Goal: Transaction & Acquisition: Book appointment/travel/reservation

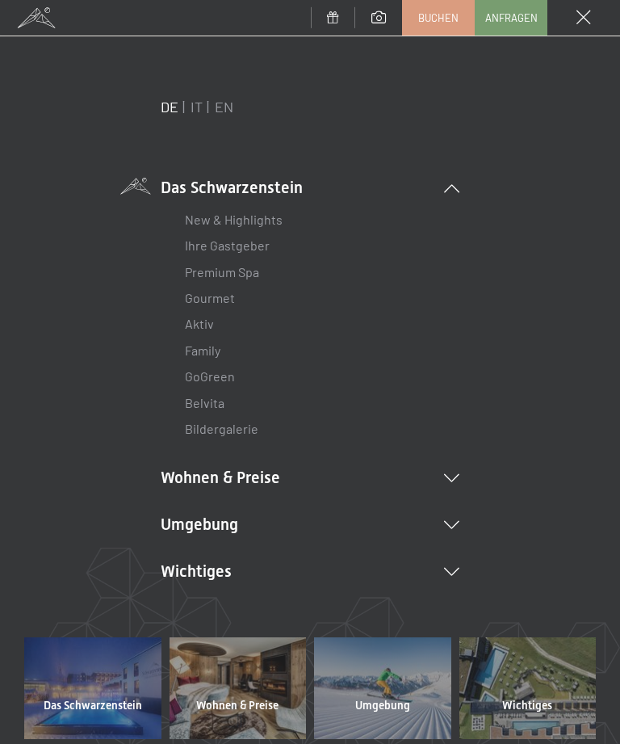
click at [201, 111] on link "IT" at bounding box center [197, 107] width 12 height 18
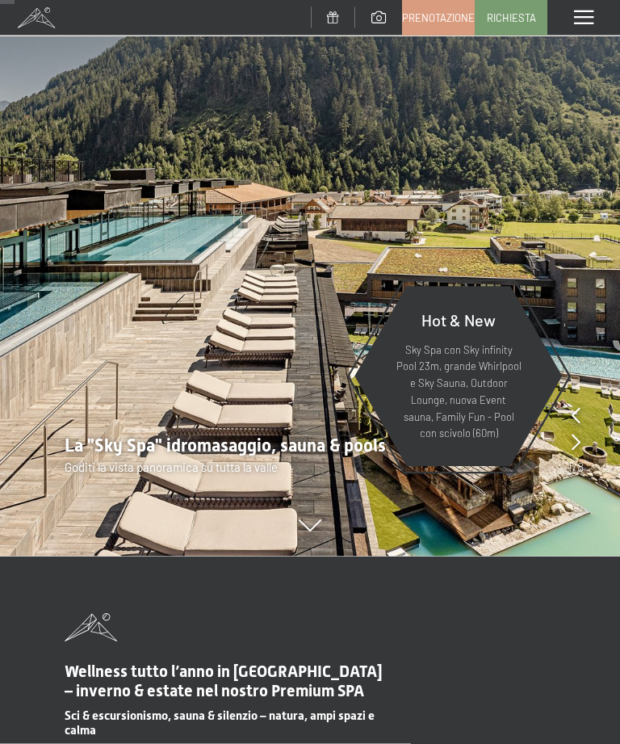
scroll to position [188, 0]
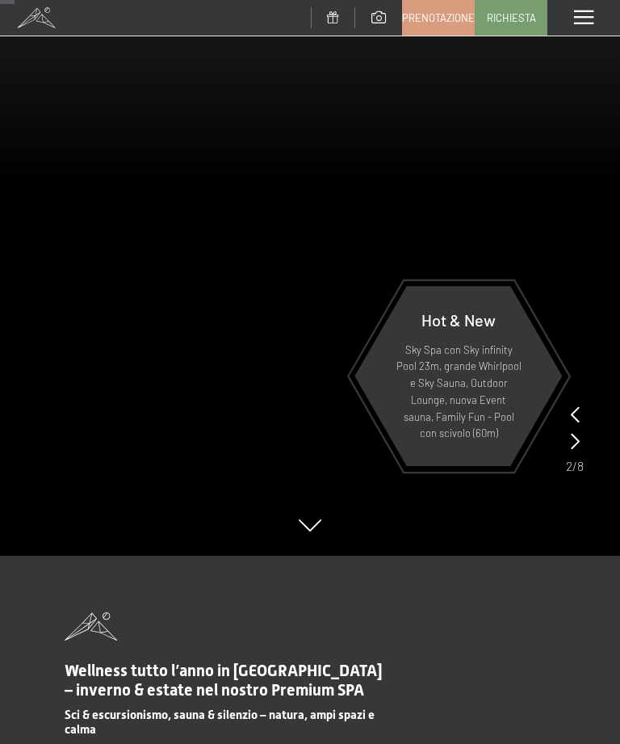
click at [573, 417] on icon at bounding box center [575, 414] width 9 height 16
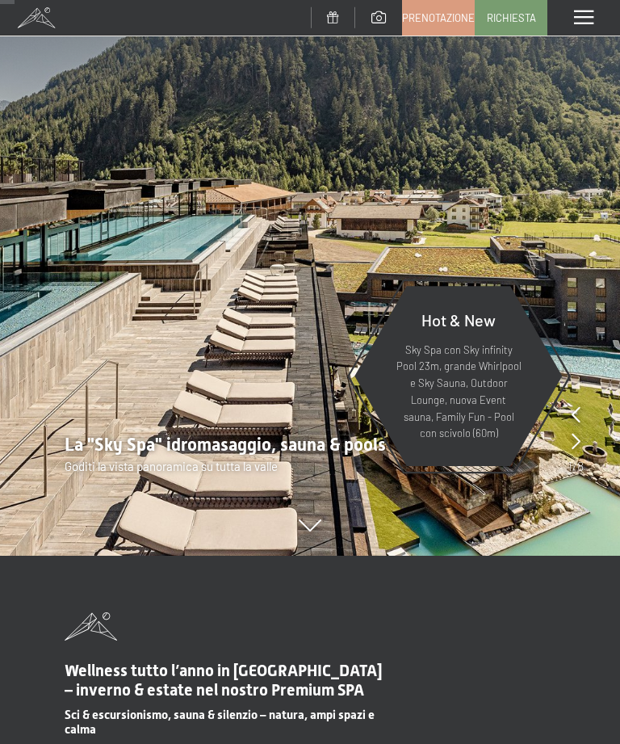
click at [578, 443] on icon at bounding box center [576, 441] width 9 height 16
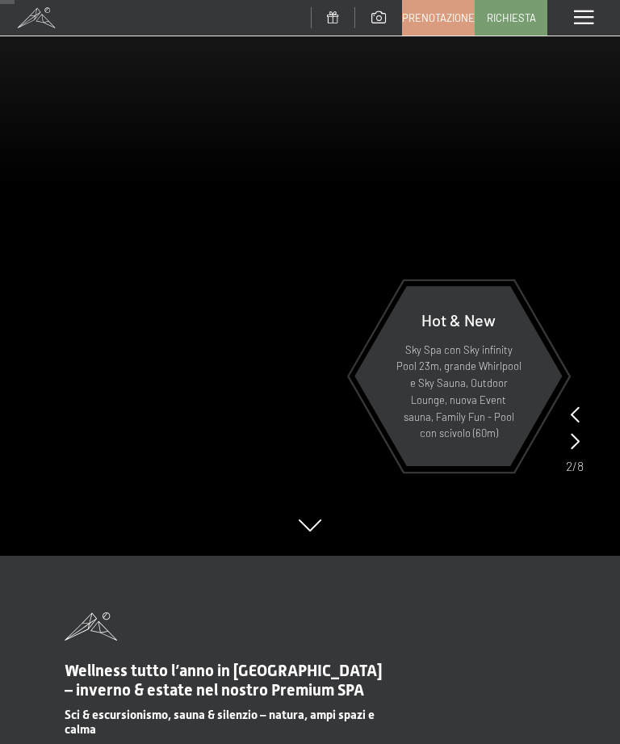
click at [577, 441] on icon at bounding box center [575, 441] width 9 height 16
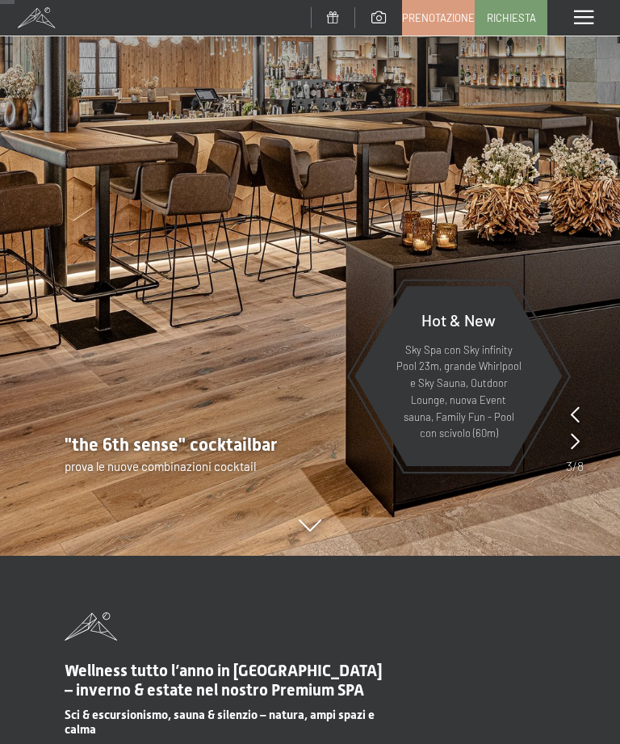
click at [575, 444] on icon at bounding box center [575, 441] width 9 height 16
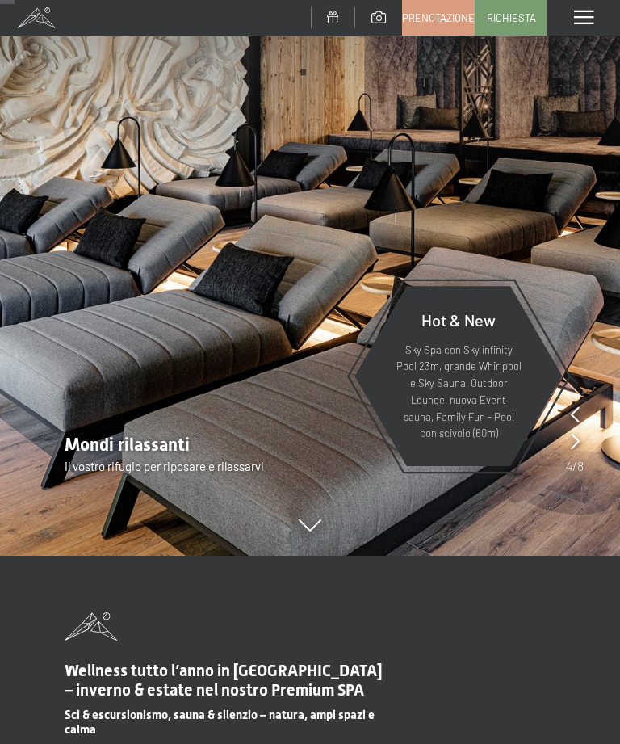
click at [573, 446] on icon at bounding box center [575, 441] width 9 height 16
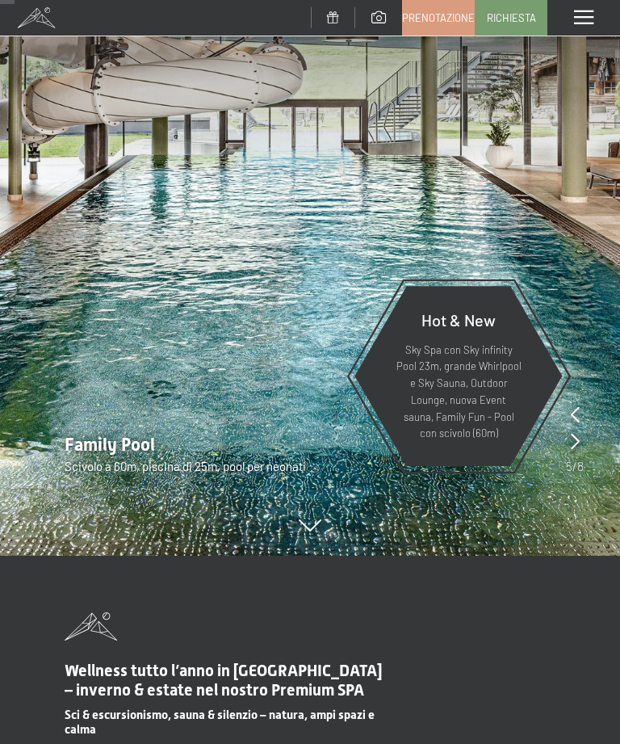
click at [578, 443] on icon at bounding box center [575, 441] width 9 height 16
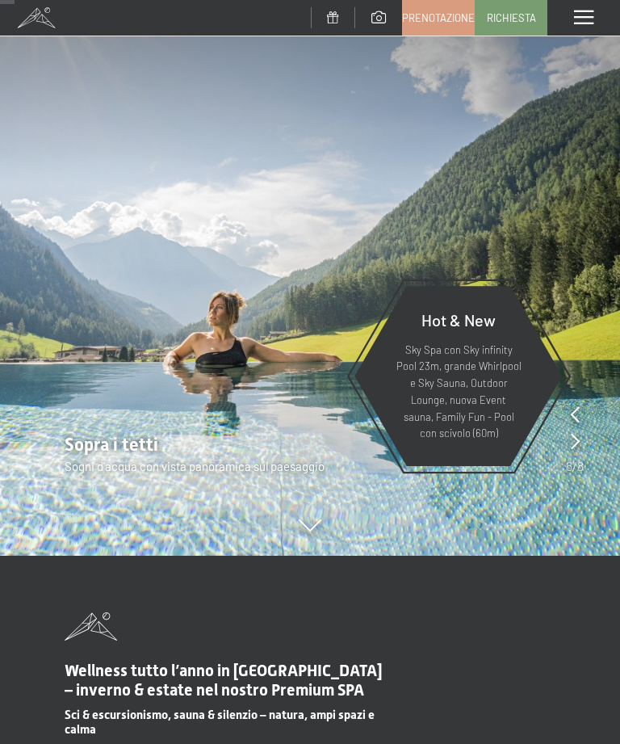
click at [578, 442] on icon at bounding box center [575, 441] width 9 height 16
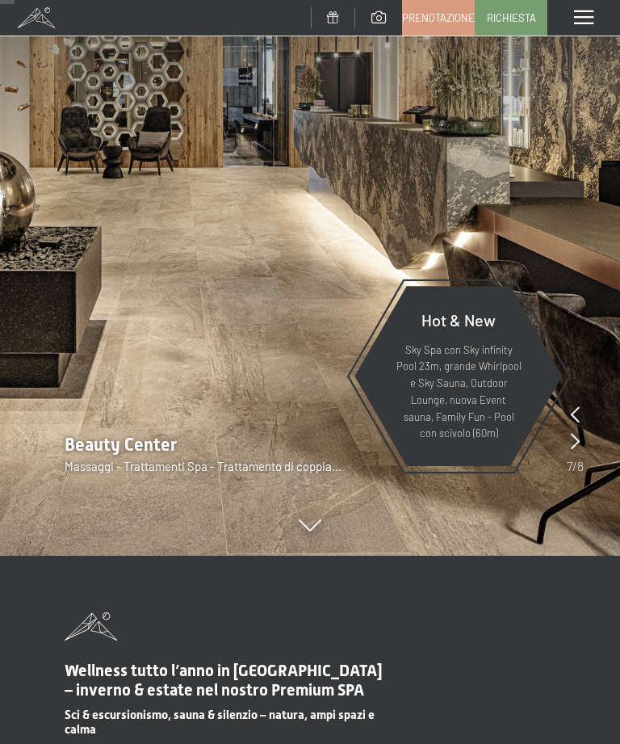
click at [577, 439] on icon at bounding box center [575, 441] width 9 height 16
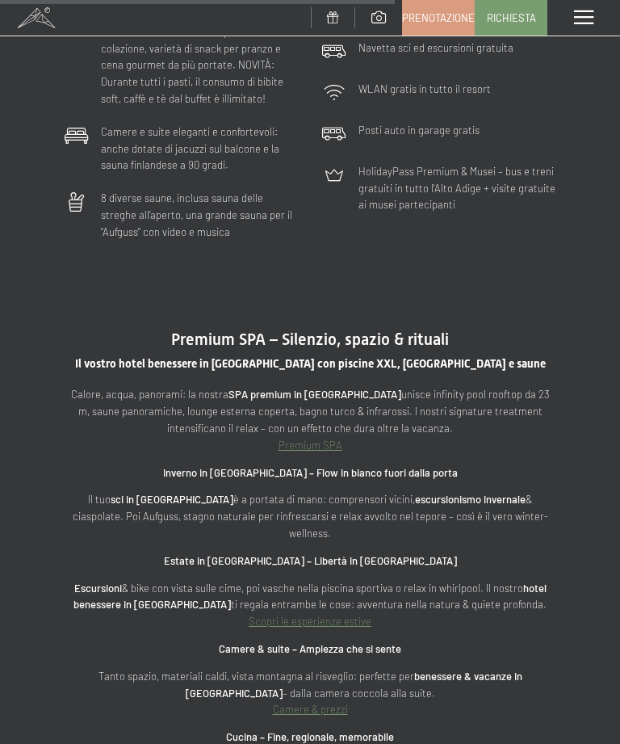
scroll to position [4309, 0]
click at [325, 438] on link "Premium SPA" at bounding box center [311, 444] width 64 height 13
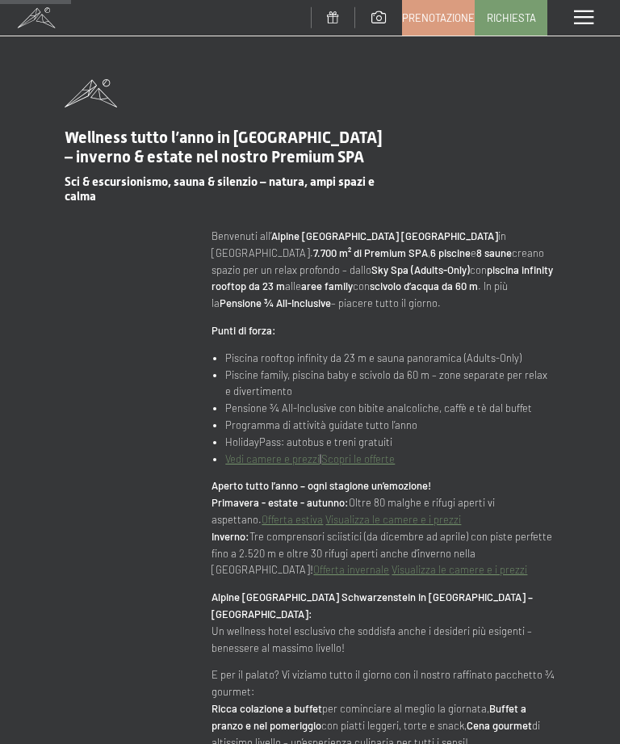
scroll to position [774, 0]
click at [293, 454] on link "Vedi camere e prezzi" at bounding box center [272, 457] width 94 height 13
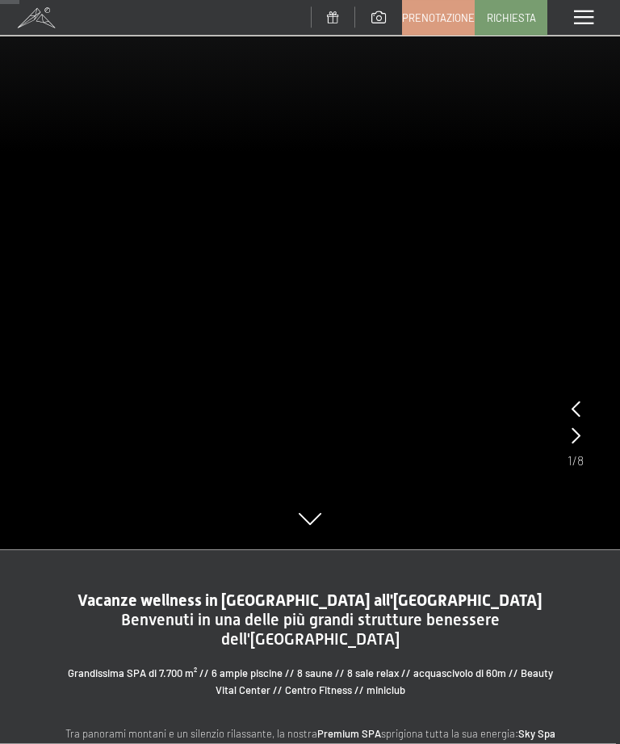
scroll to position [237, 0]
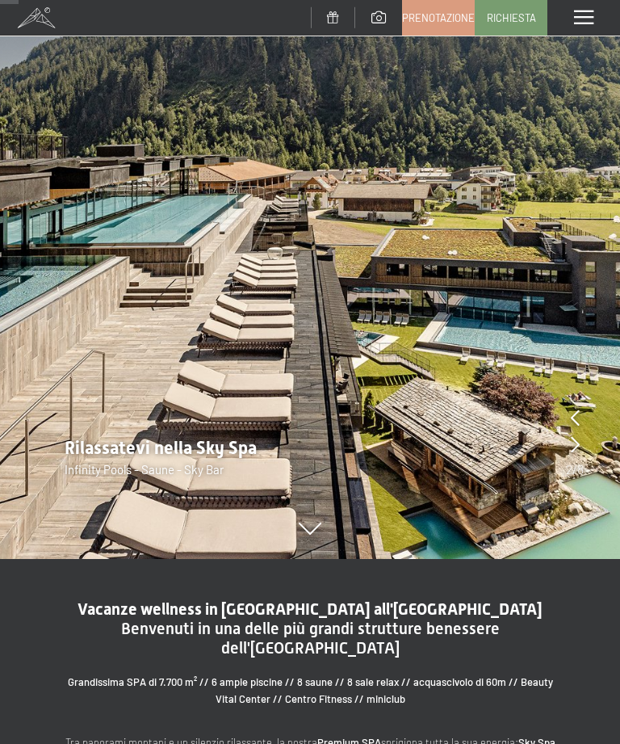
click at [577, 447] on icon at bounding box center [575, 444] width 9 height 16
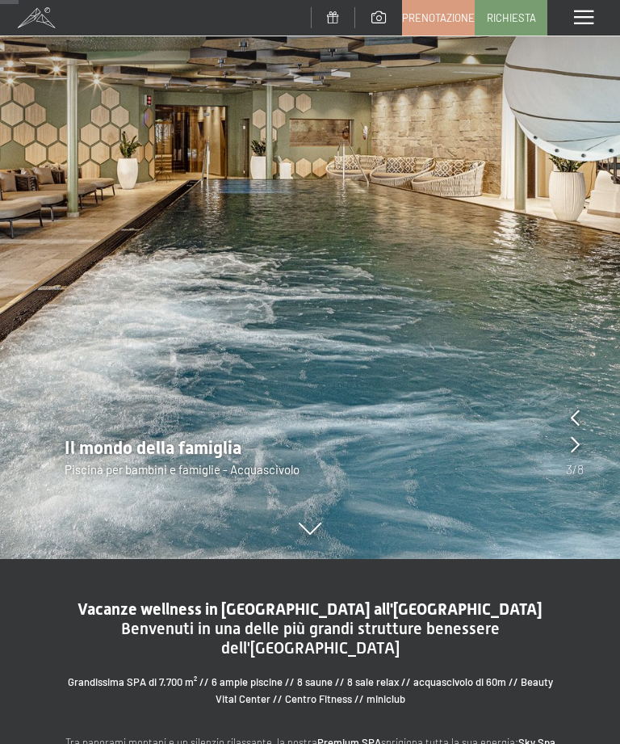
click at [577, 447] on icon at bounding box center [575, 444] width 9 height 16
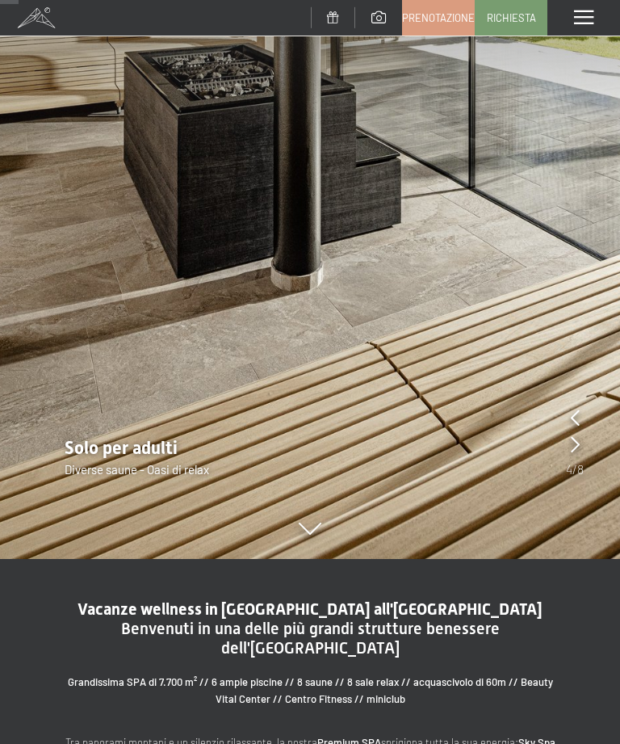
click at [577, 448] on icon at bounding box center [575, 444] width 9 height 16
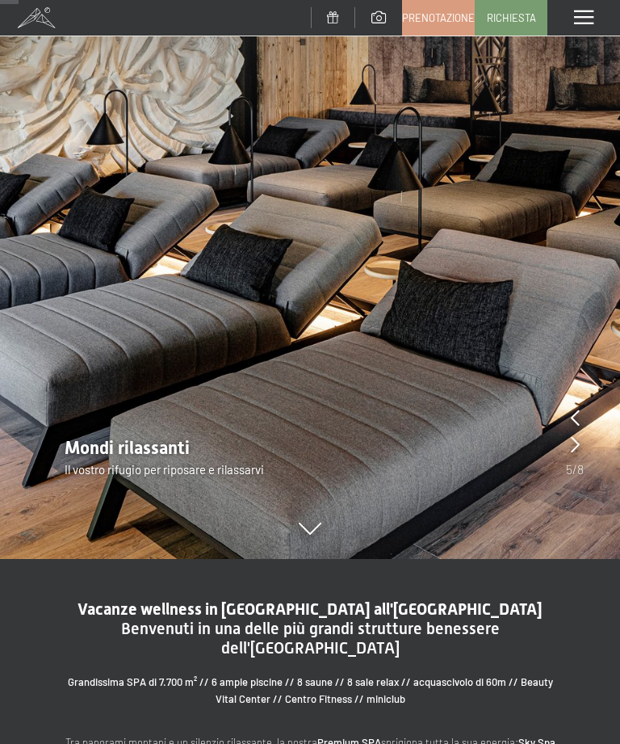
click at [564, 411] on img at bounding box center [310, 160] width 620 height 795
click at [571, 422] on icon at bounding box center [575, 417] width 9 height 16
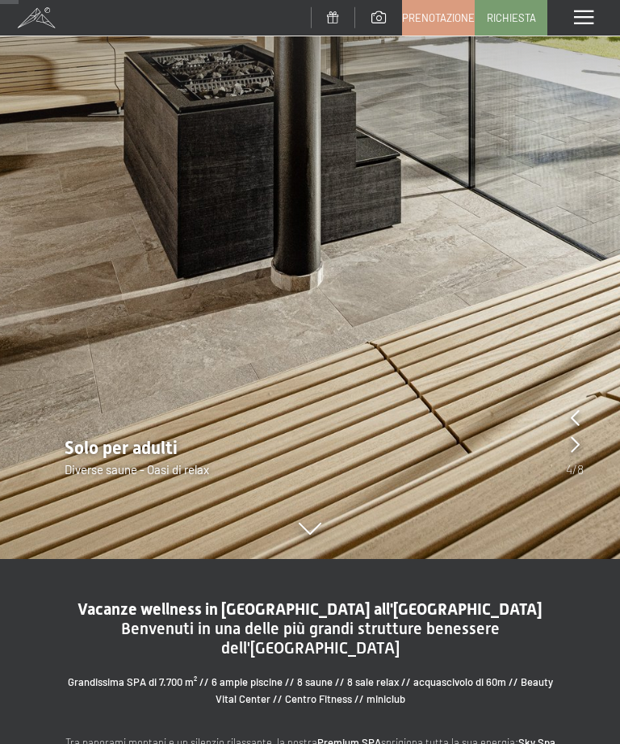
click at [574, 447] on icon at bounding box center [575, 444] width 9 height 16
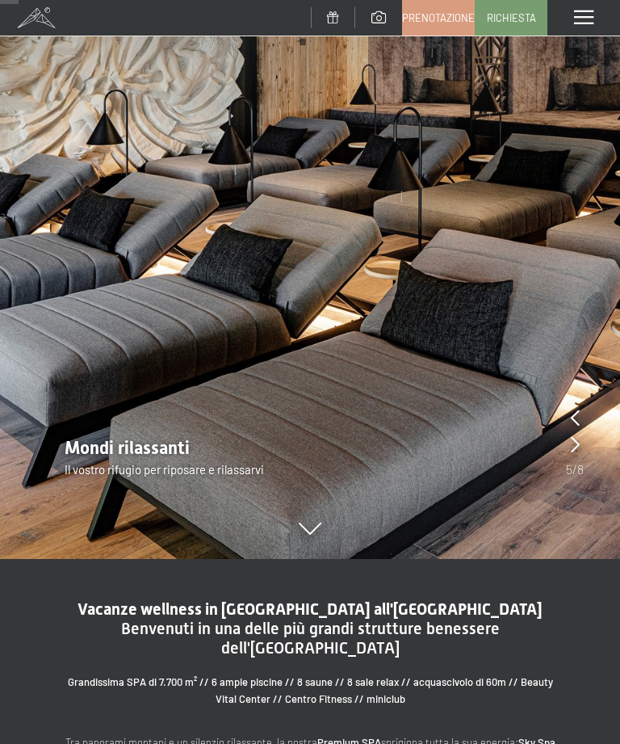
click at [576, 447] on icon at bounding box center [575, 444] width 9 height 16
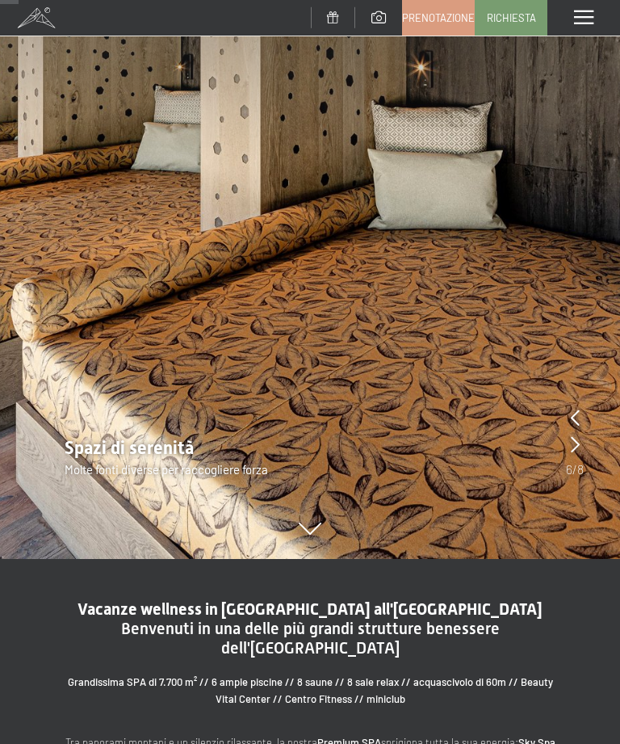
click at [574, 447] on icon at bounding box center [575, 444] width 9 height 16
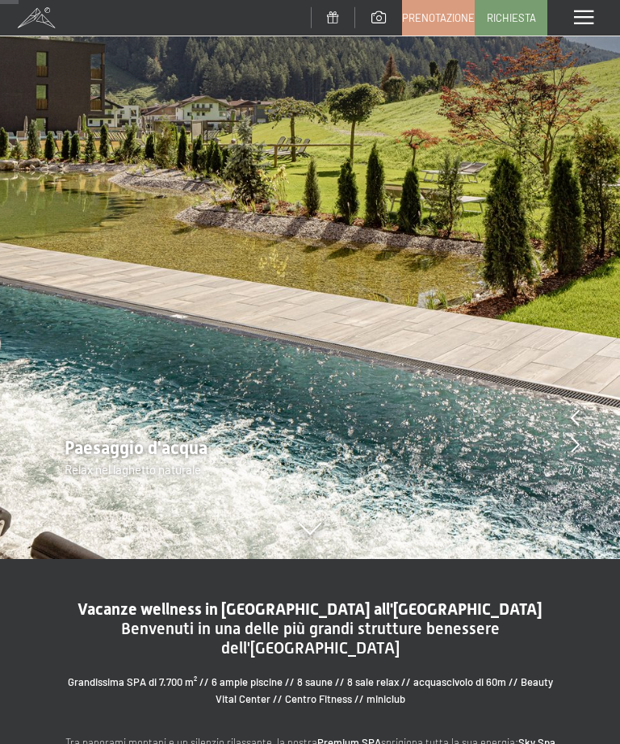
click at [577, 444] on icon at bounding box center [575, 444] width 9 height 16
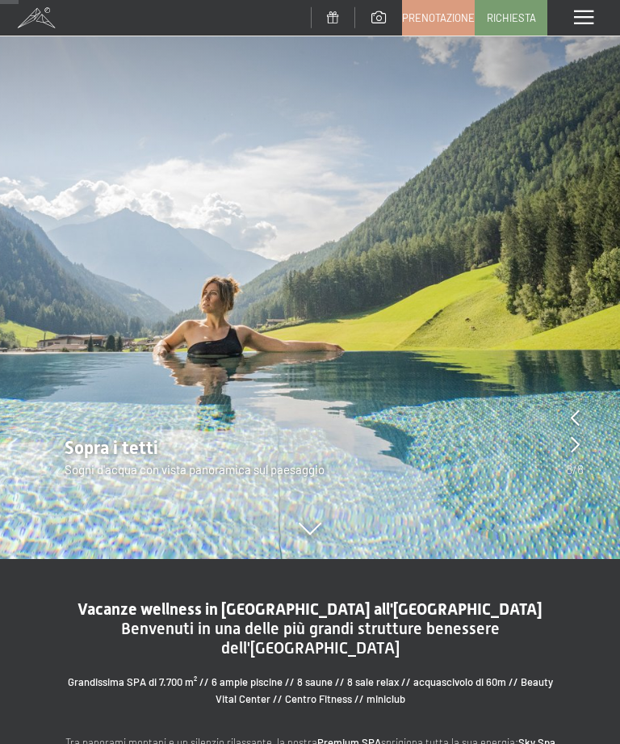
click at [572, 450] on icon at bounding box center [575, 444] width 9 height 16
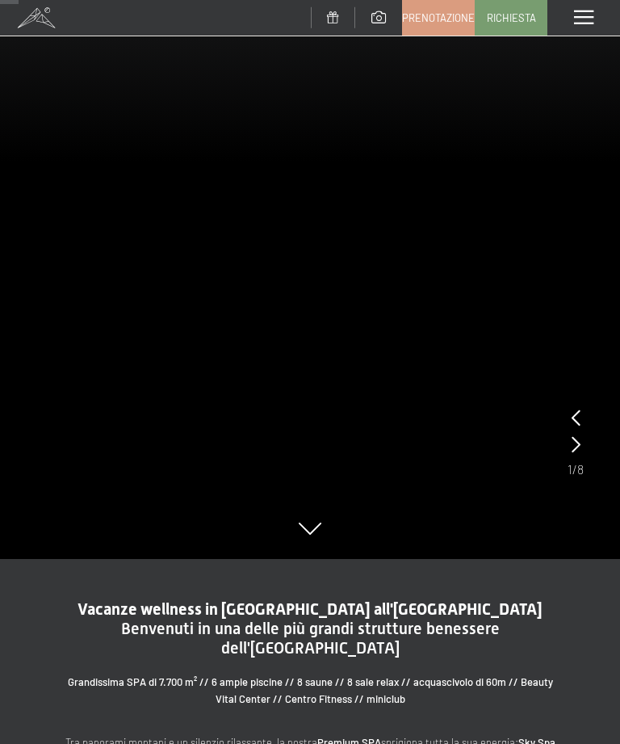
click at [578, 451] on icon at bounding box center [576, 444] width 9 height 16
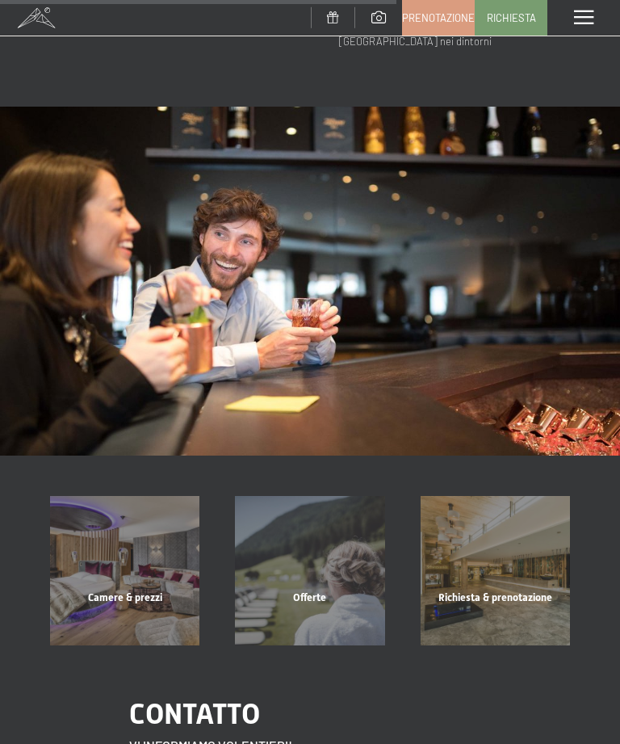
scroll to position [1101, 0]
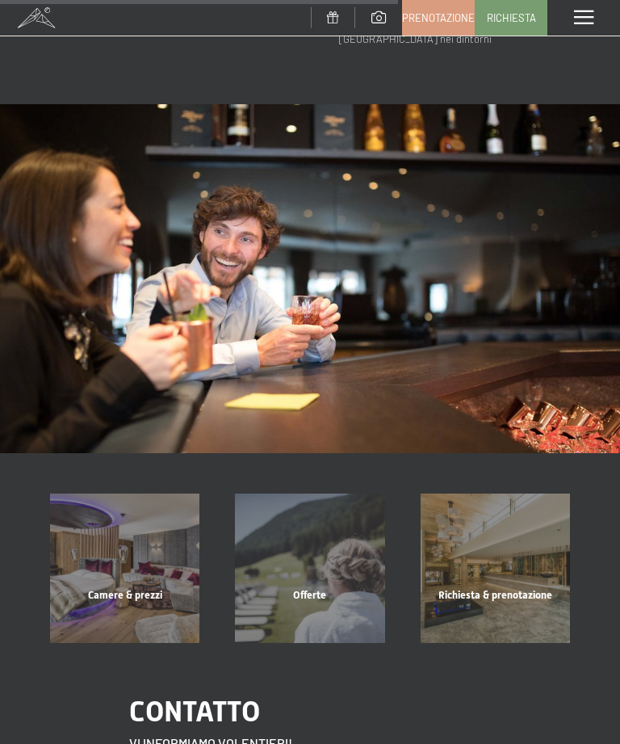
click at [163, 559] on div "Camere & prezzi mostra altro" at bounding box center [124, 567] width 185 height 149
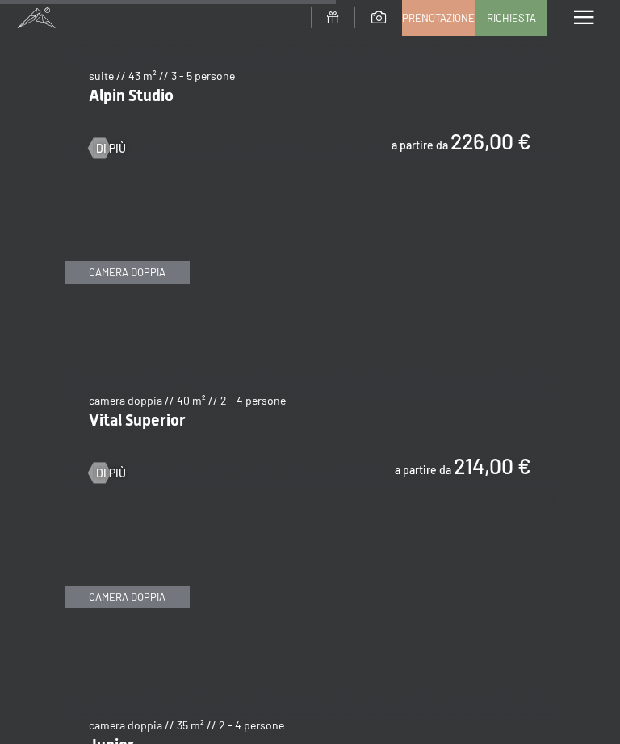
scroll to position [3266, 0]
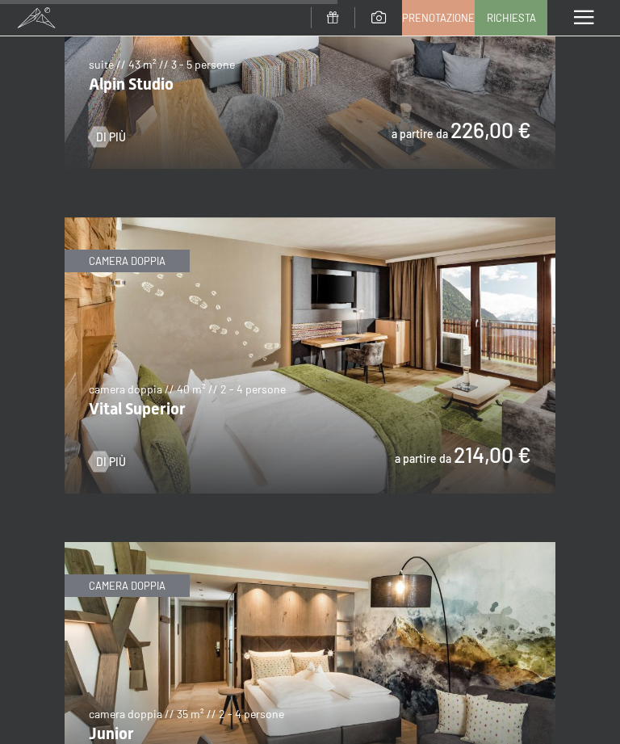
click at [111, 454] on span "Di più" at bounding box center [111, 462] width 30 height 16
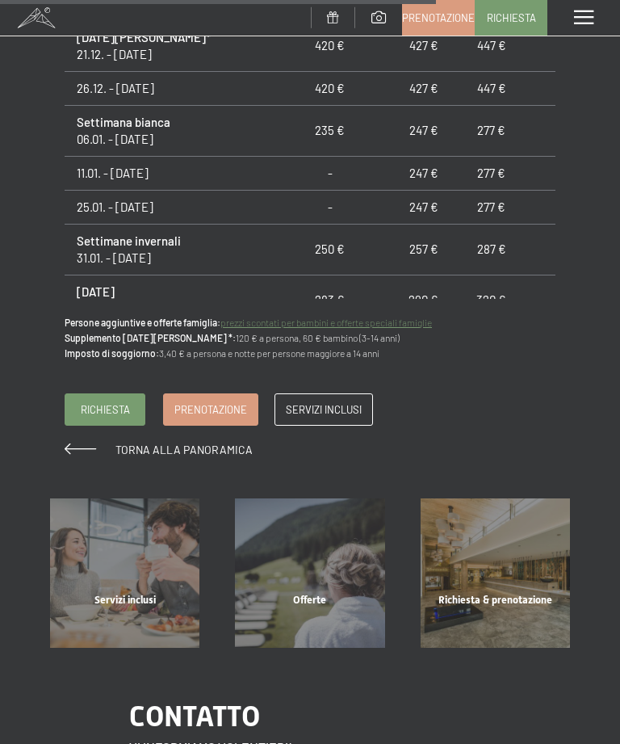
scroll to position [1370, 0]
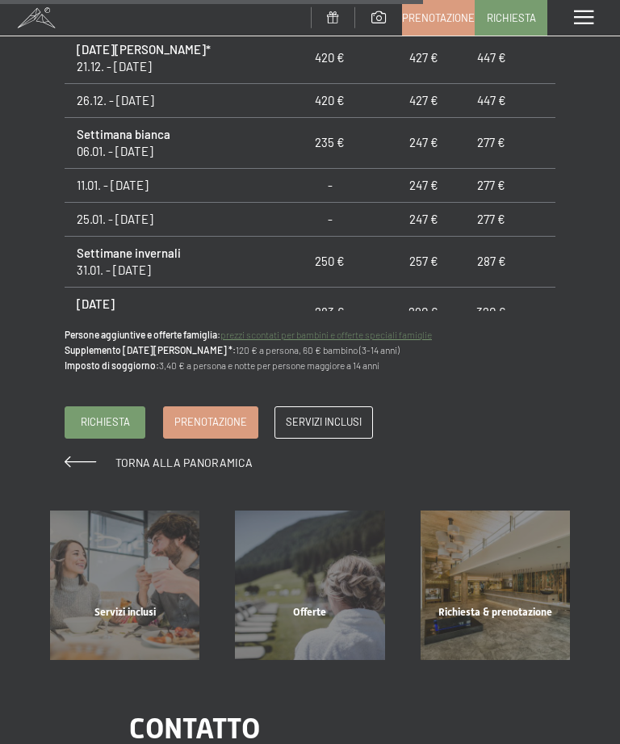
click at [343, 424] on link "Servizi inclusi" at bounding box center [323, 422] width 97 height 31
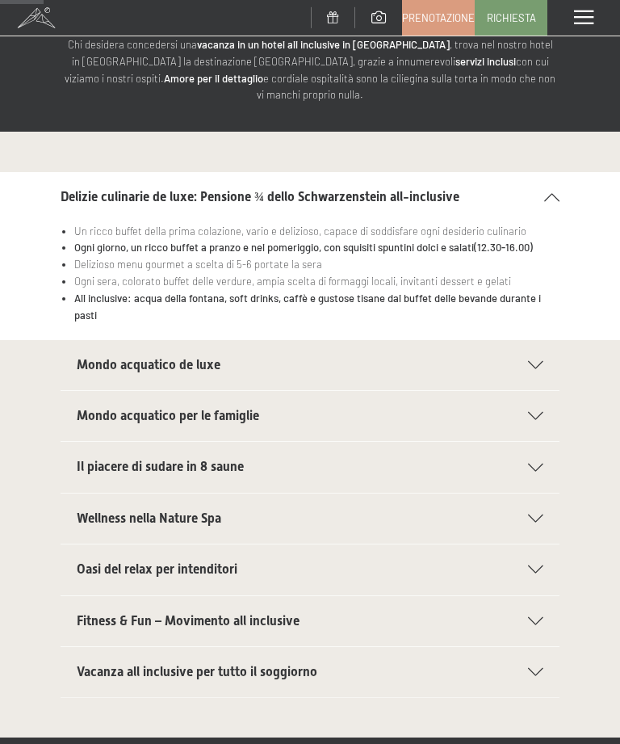
scroll to position [112, 0]
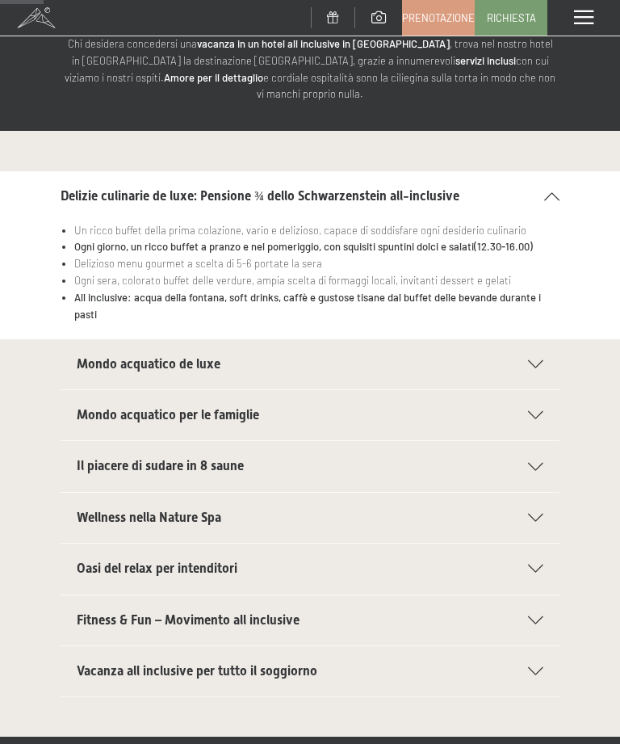
click at [539, 514] on icon at bounding box center [535, 518] width 15 height 8
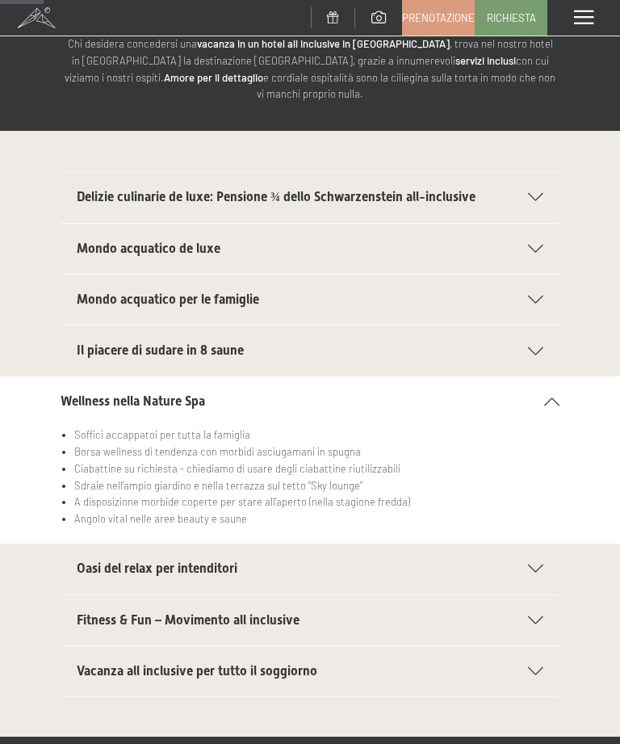
click at [543, 555] on div "Oasi del relax per intenditori" at bounding box center [310, 568] width 467 height 50
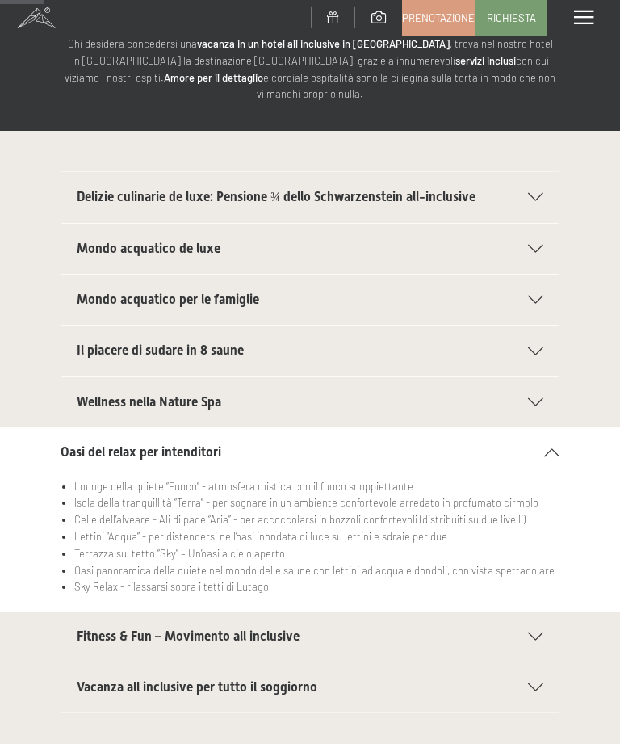
click at [541, 683] on icon at bounding box center [535, 687] width 15 height 8
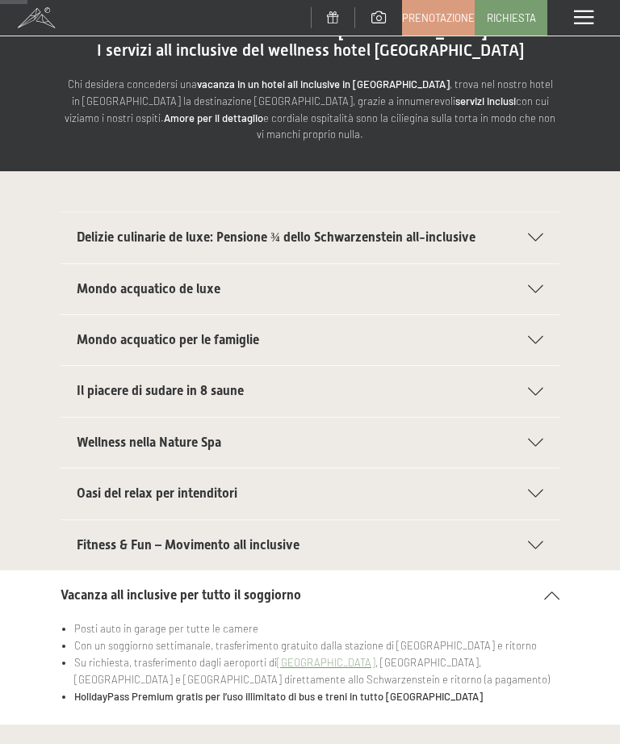
scroll to position [65, 0]
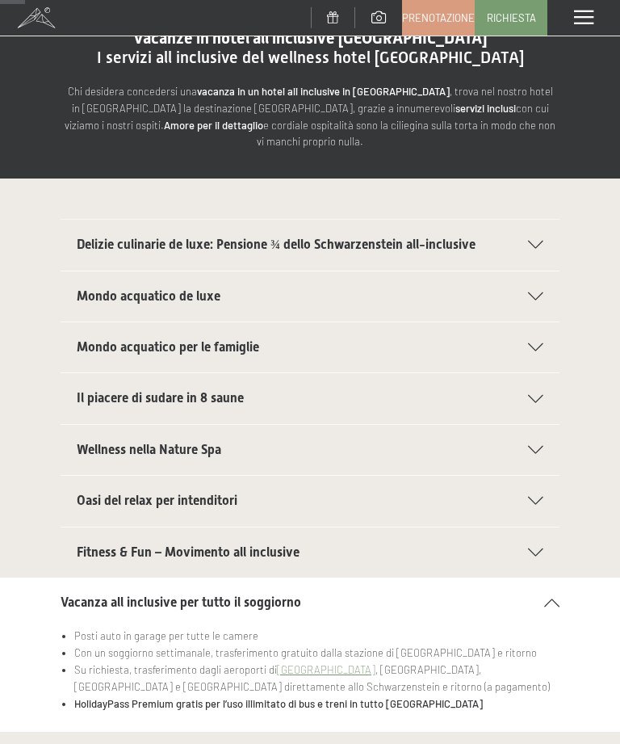
click at [528, 373] on div "Il piacere di sudare in 8 saune" at bounding box center [310, 398] width 467 height 50
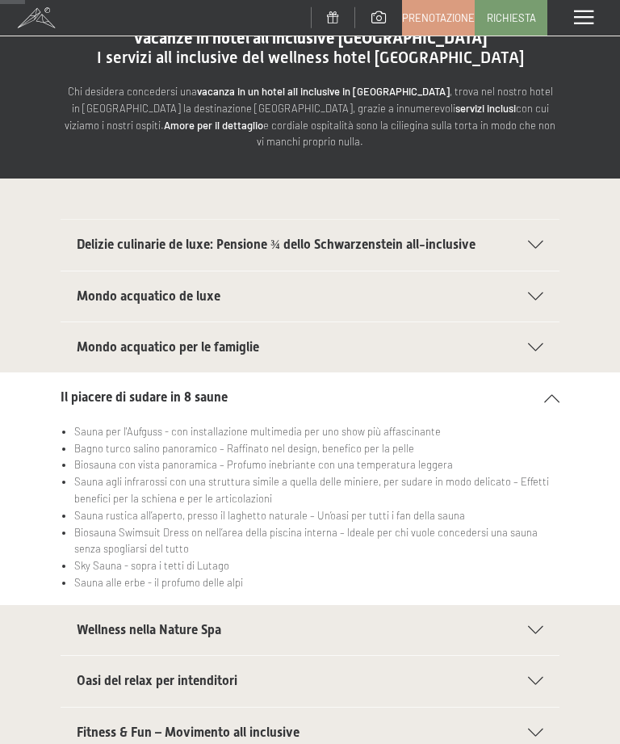
click at [537, 343] on icon at bounding box center [535, 347] width 15 height 8
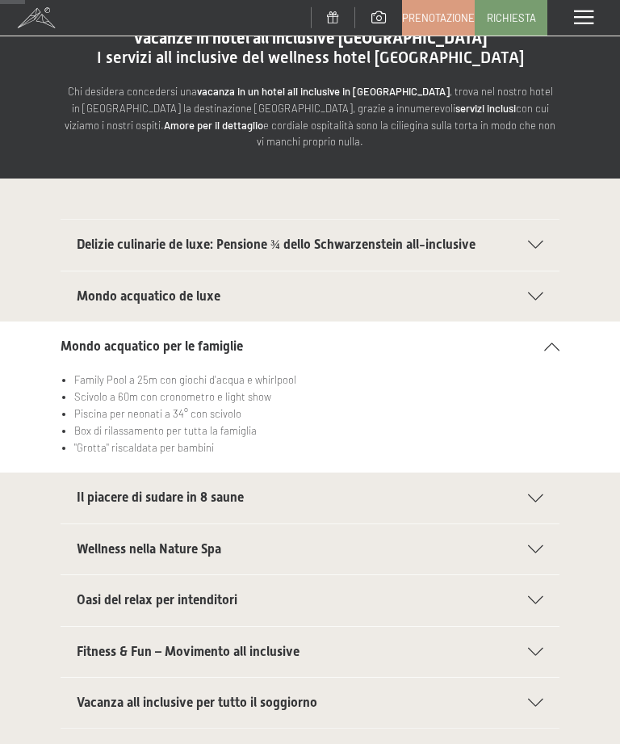
click at [529, 292] on icon at bounding box center [535, 296] width 15 height 8
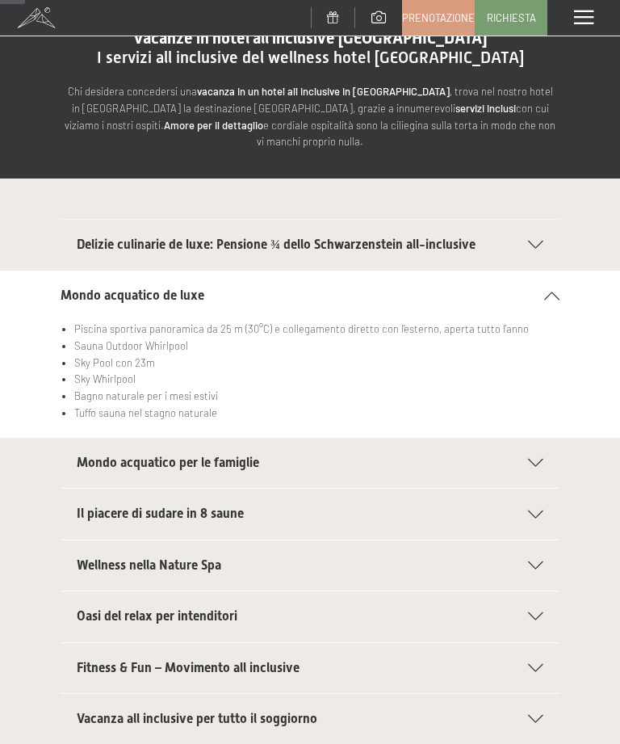
click at [532, 241] on icon at bounding box center [535, 245] width 15 height 8
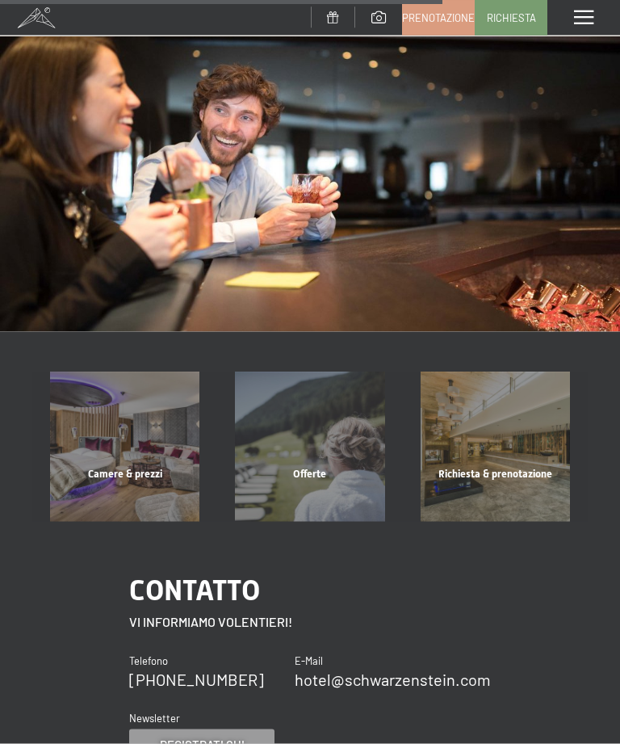
scroll to position [1223, 0]
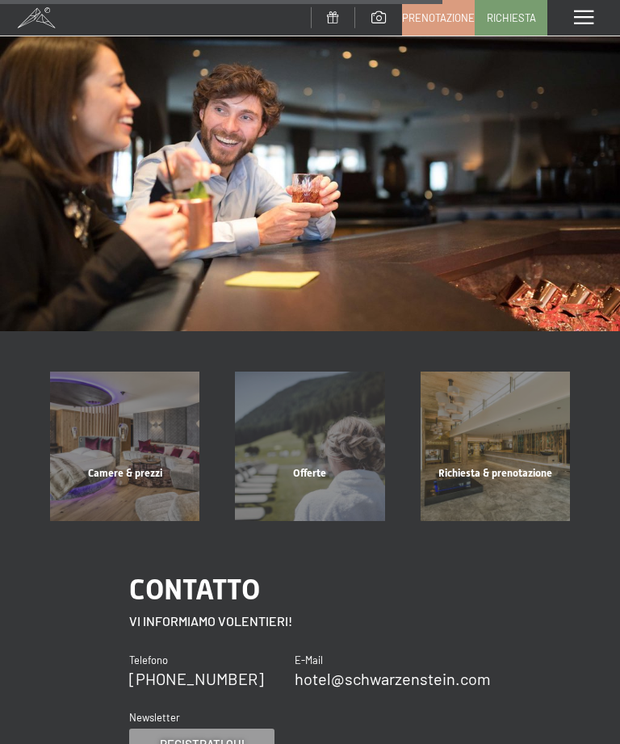
click at [324, 466] on div "Offerte" at bounding box center [309, 493] width 185 height 55
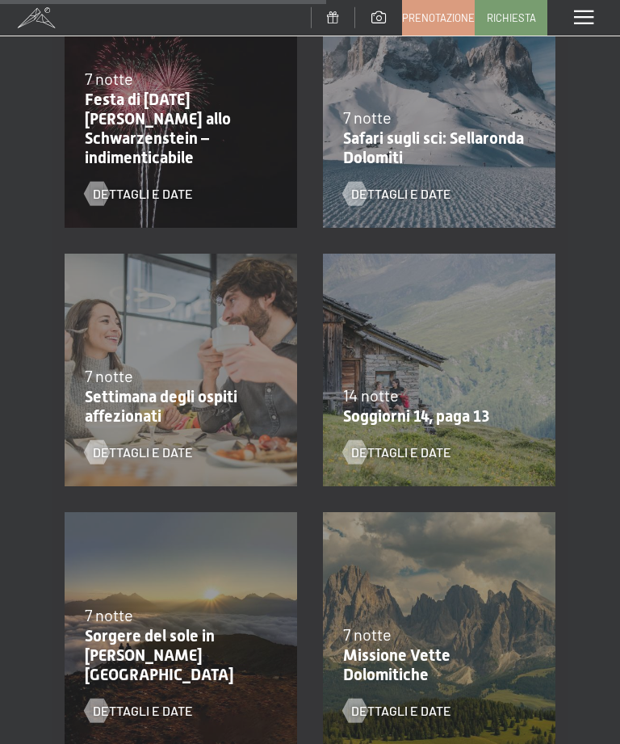
scroll to position [1457, 0]
